Goal: Task Accomplishment & Management: Manage account settings

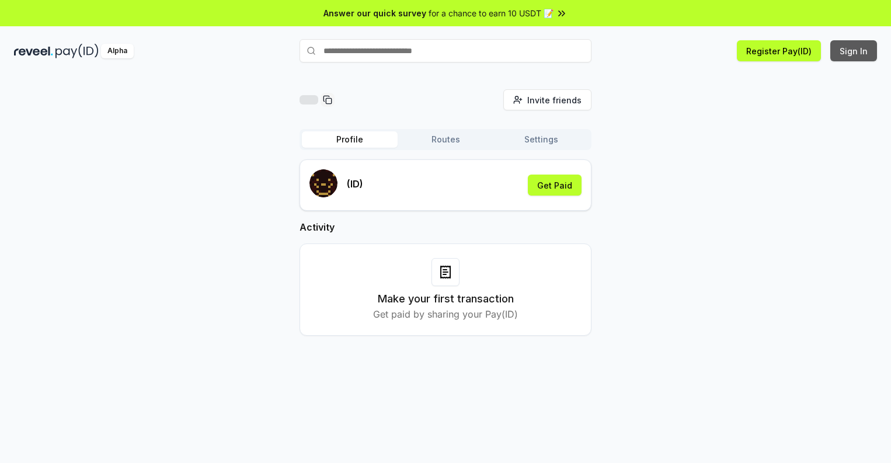
click at [854, 51] on button "Sign In" at bounding box center [853, 50] width 47 height 21
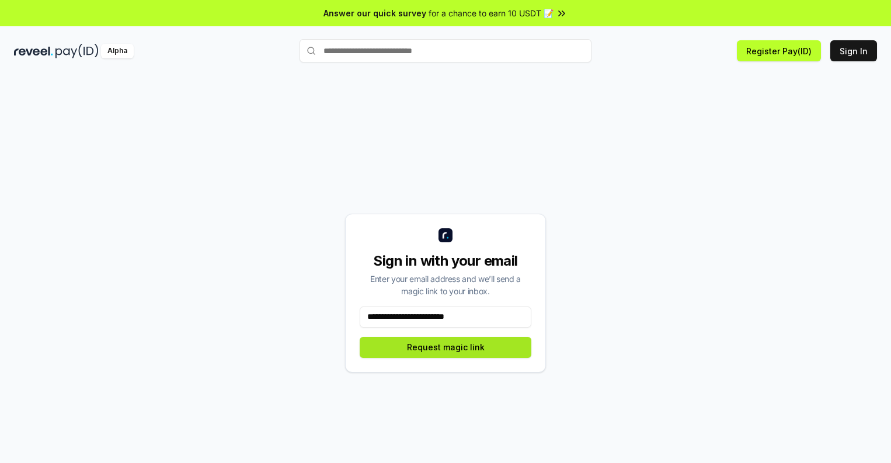
type input "**********"
click at [446, 347] on button "Request magic link" at bounding box center [446, 347] width 172 height 21
